Goal: Information Seeking & Learning: Learn about a topic

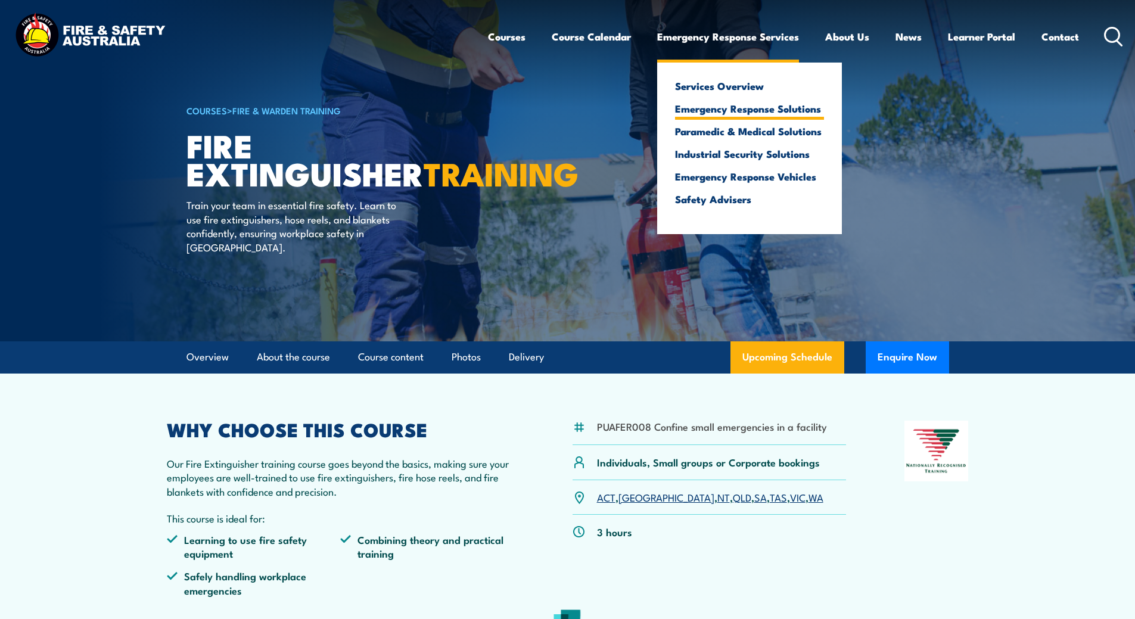
click at [753, 110] on link "Emergency Response Solutions" at bounding box center [749, 108] width 149 height 11
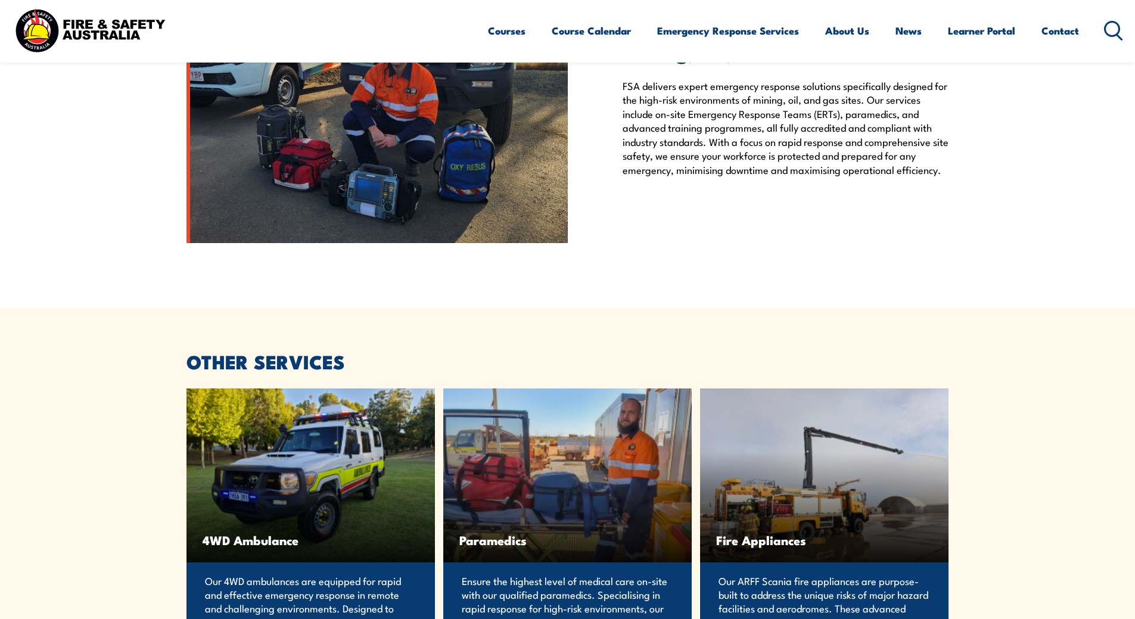
scroll to position [1907, 0]
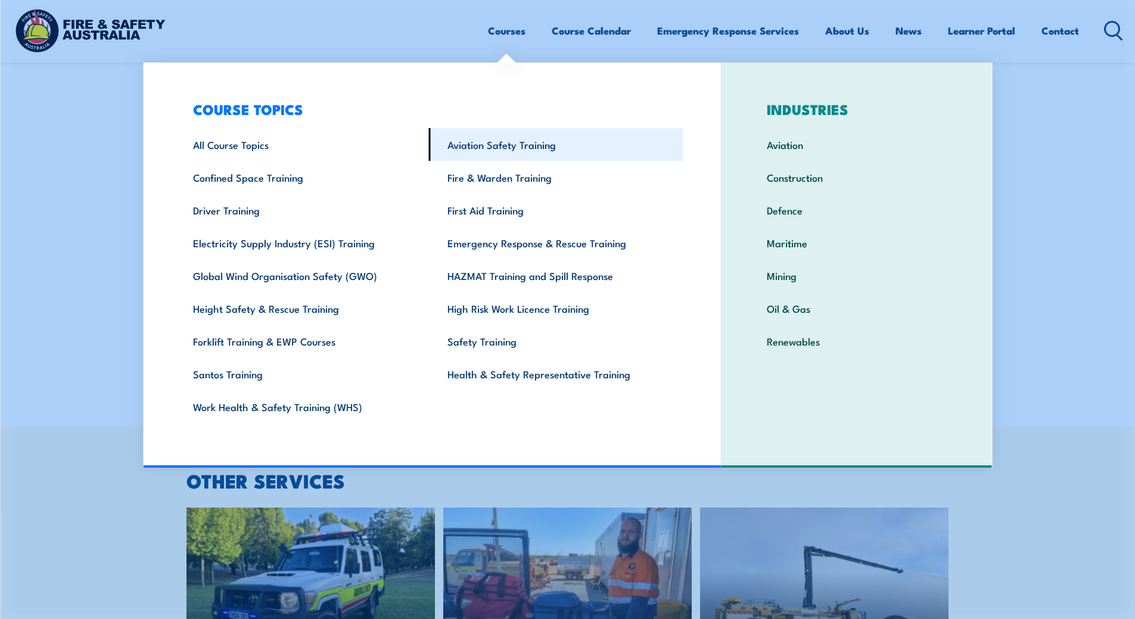
click at [511, 150] on link "Aviation Safety Training" at bounding box center [556, 144] width 254 height 33
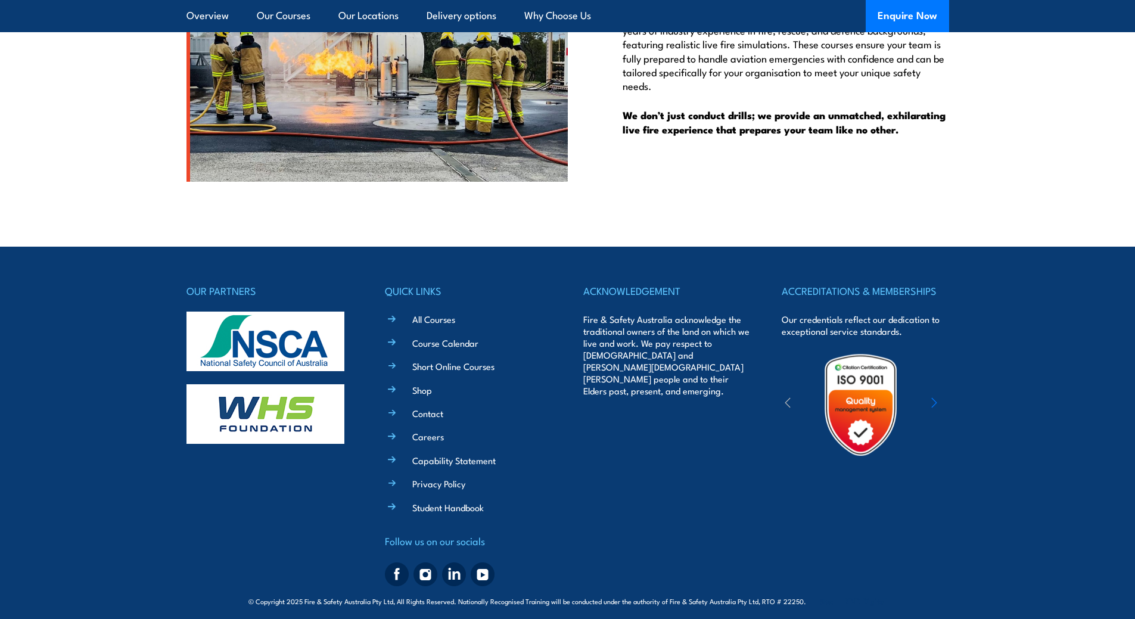
scroll to position [2757, 0]
